Goal: Find specific page/section: Find specific page/section

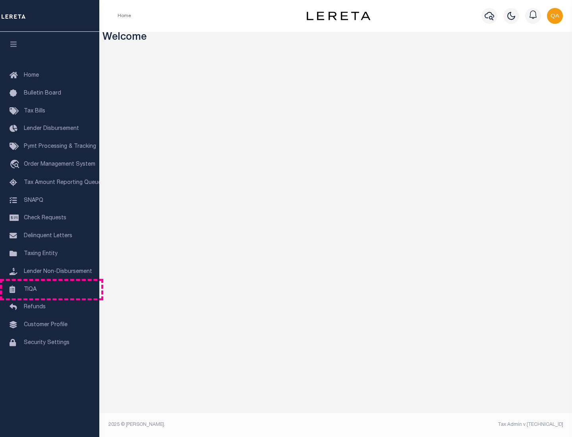
click at [50, 289] on link "TIQA" at bounding box center [49, 290] width 99 height 18
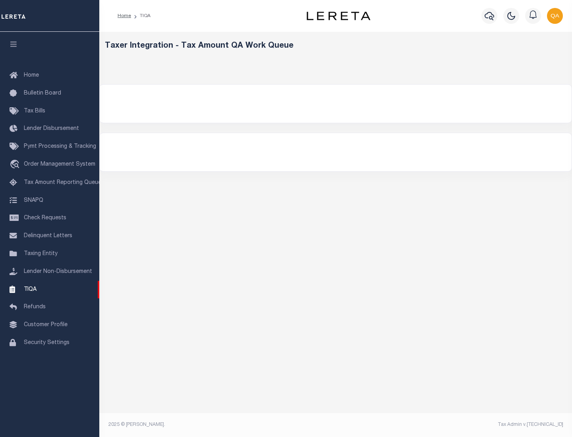
select select "200"
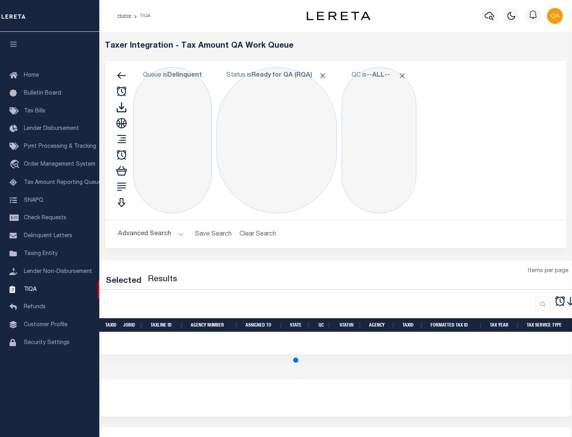
select select "200"
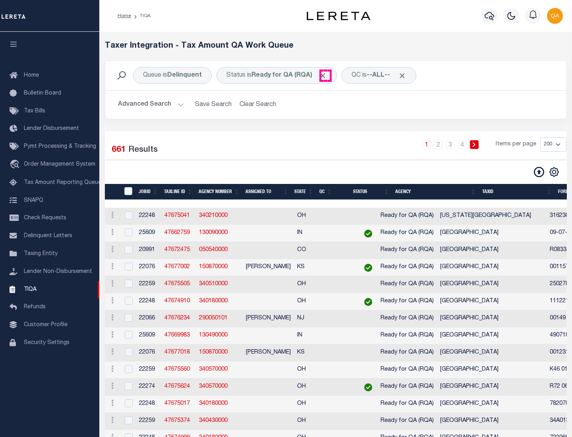
click at [325, 75] on span "Click to Remove" at bounding box center [322, 75] width 8 height 8
